Goal: Use online tool/utility: Utilize a website feature to perform a specific function

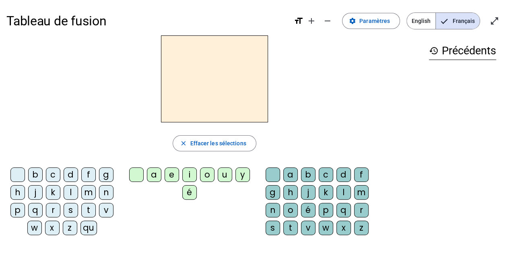
drag, startPoint x: 193, startPoint y: 79, endPoint x: 407, endPoint y: 65, distance: 214.9
click at [407, 65] on div at bounding box center [214, 78] width 416 height 87
click at [89, 196] on div "m" at bounding box center [88, 192] width 14 height 14
click at [155, 176] on div "a" at bounding box center [154, 174] width 14 height 14
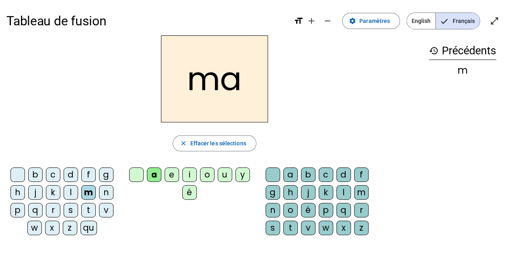
click at [90, 211] on div "t" at bounding box center [88, 210] width 14 height 14
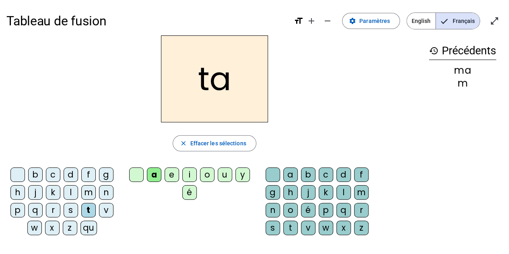
click at [72, 192] on div "l" at bounding box center [71, 192] width 14 height 14
click at [272, 225] on div "s" at bounding box center [273, 228] width 14 height 14
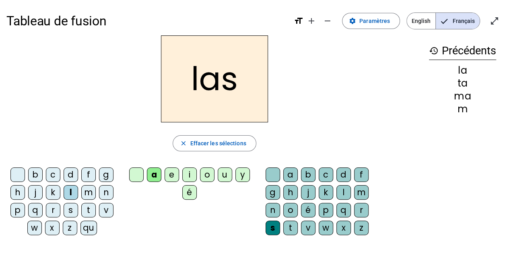
click at [21, 212] on div "p" at bounding box center [17, 210] width 14 height 14
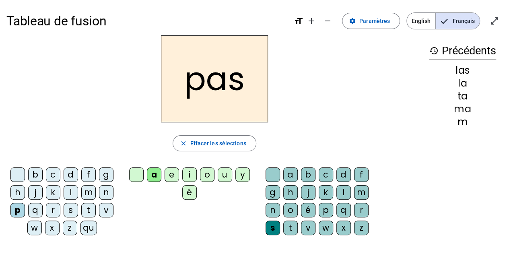
click at [87, 214] on div "t" at bounding box center [88, 210] width 14 height 14
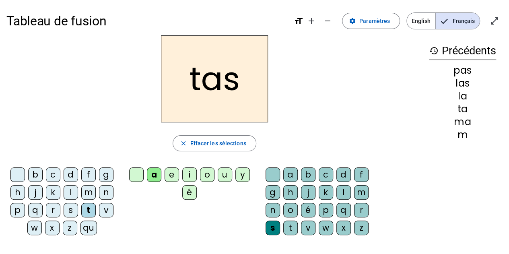
click at [276, 171] on div at bounding box center [273, 174] width 14 height 14
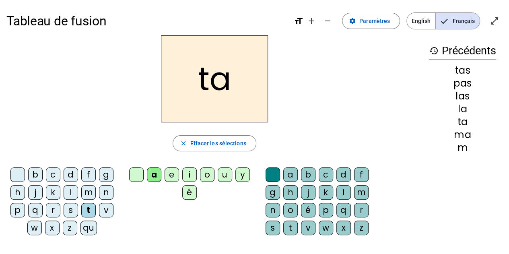
click at [74, 191] on div "l" at bounding box center [71, 192] width 14 height 14
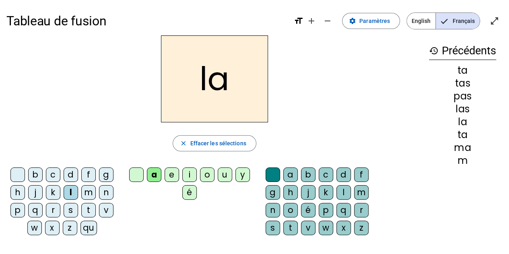
click at [70, 208] on div "s" at bounding box center [71, 210] width 14 height 14
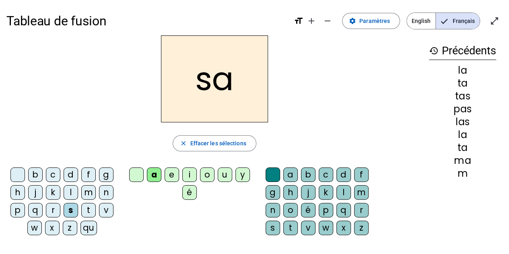
click at [342, 190] on div "l" at bounding box center [343, 192] width 14 height 14
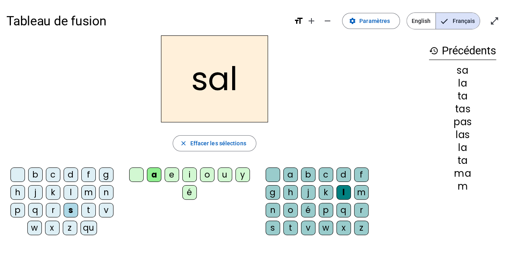
click at [91, 192] on div "m" at bounding box center [88, 192] width 14 height 14
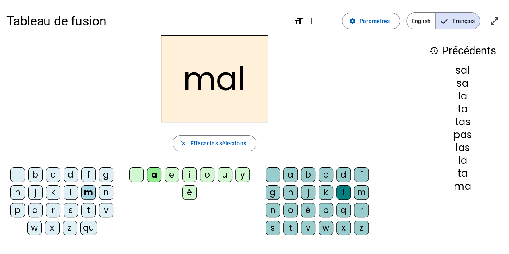
click at [40, 174] on div "b" at bounding box center [35, 174] width 14 height 14
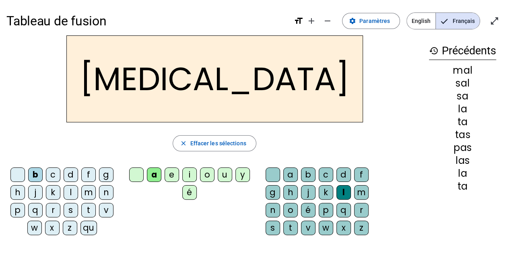
click at [272, 221] on div "s" at bounding box center [273, 228] width 14 height 14
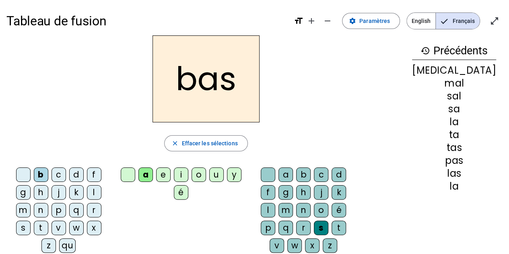
click at [52, 208] on div "p" at bounding box center [59, 210] width 14 height 14
